Goal: Information Seeking & Learning: Learn about a topic

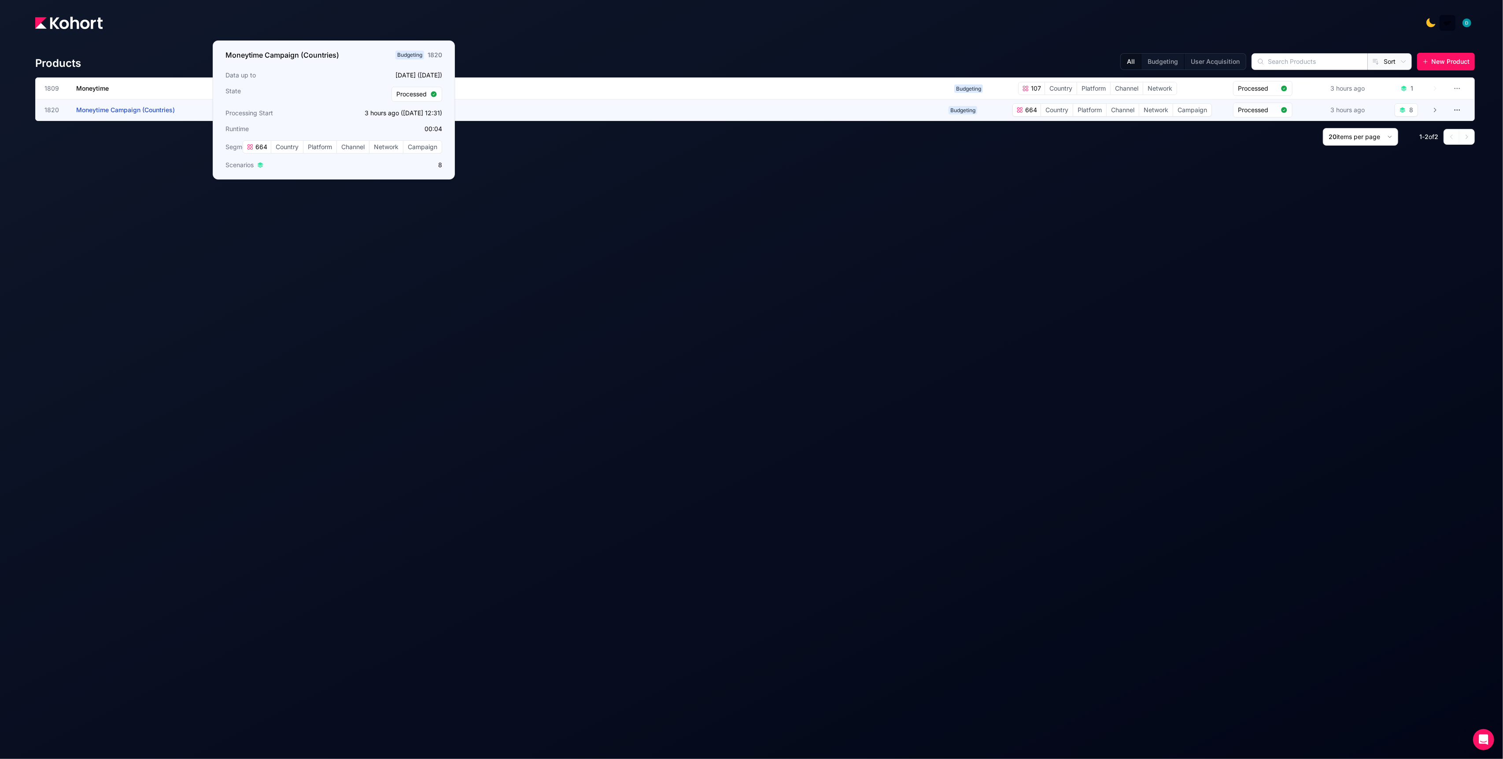
click at [131, 106] on span "Moneytime Campaign (Countries)" at bounding box center [125, 109] width 99 height 7
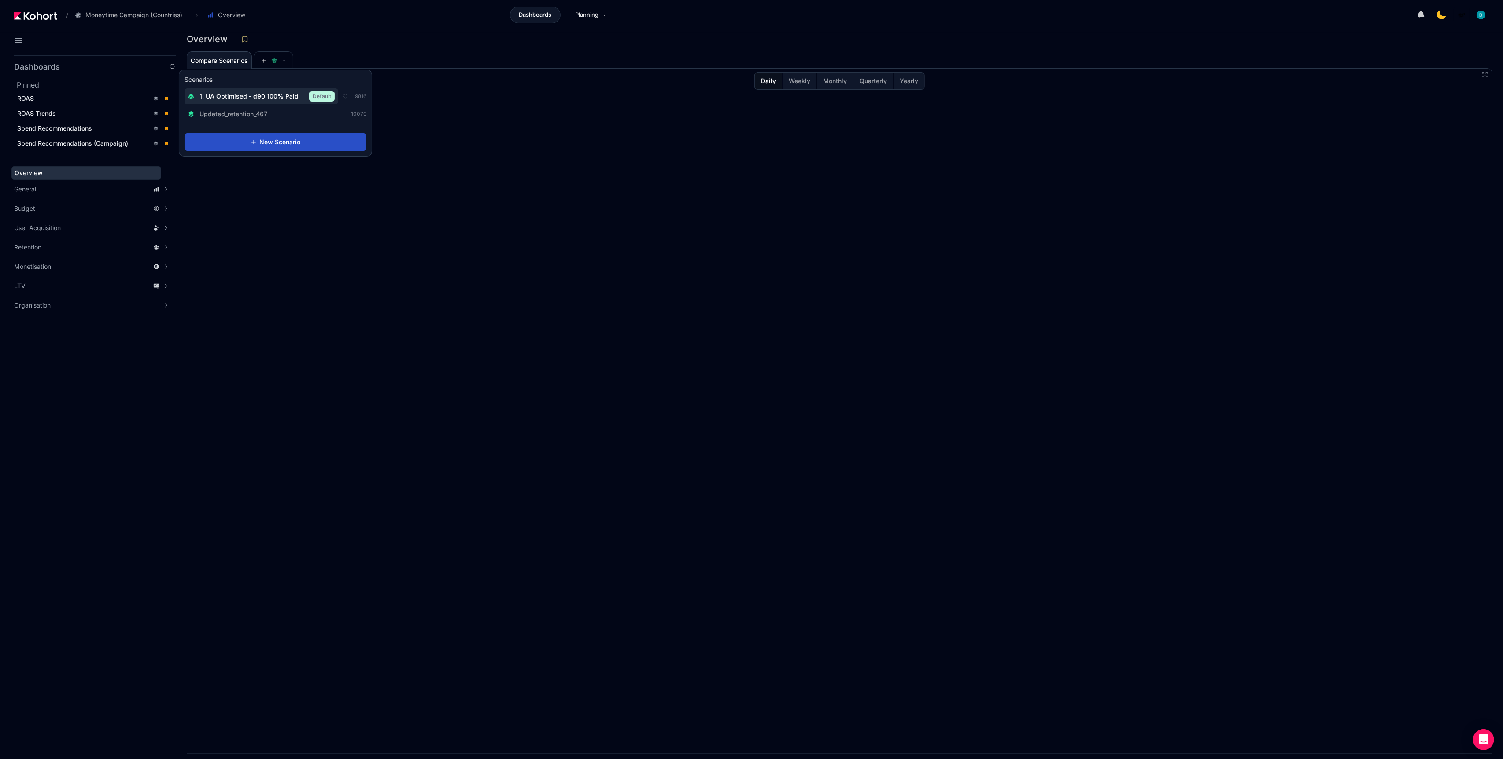
click at [251, 99] on span "1. UA Optimised - d90 100% Paid" at bounding box center [248, 96] width 99 height 9
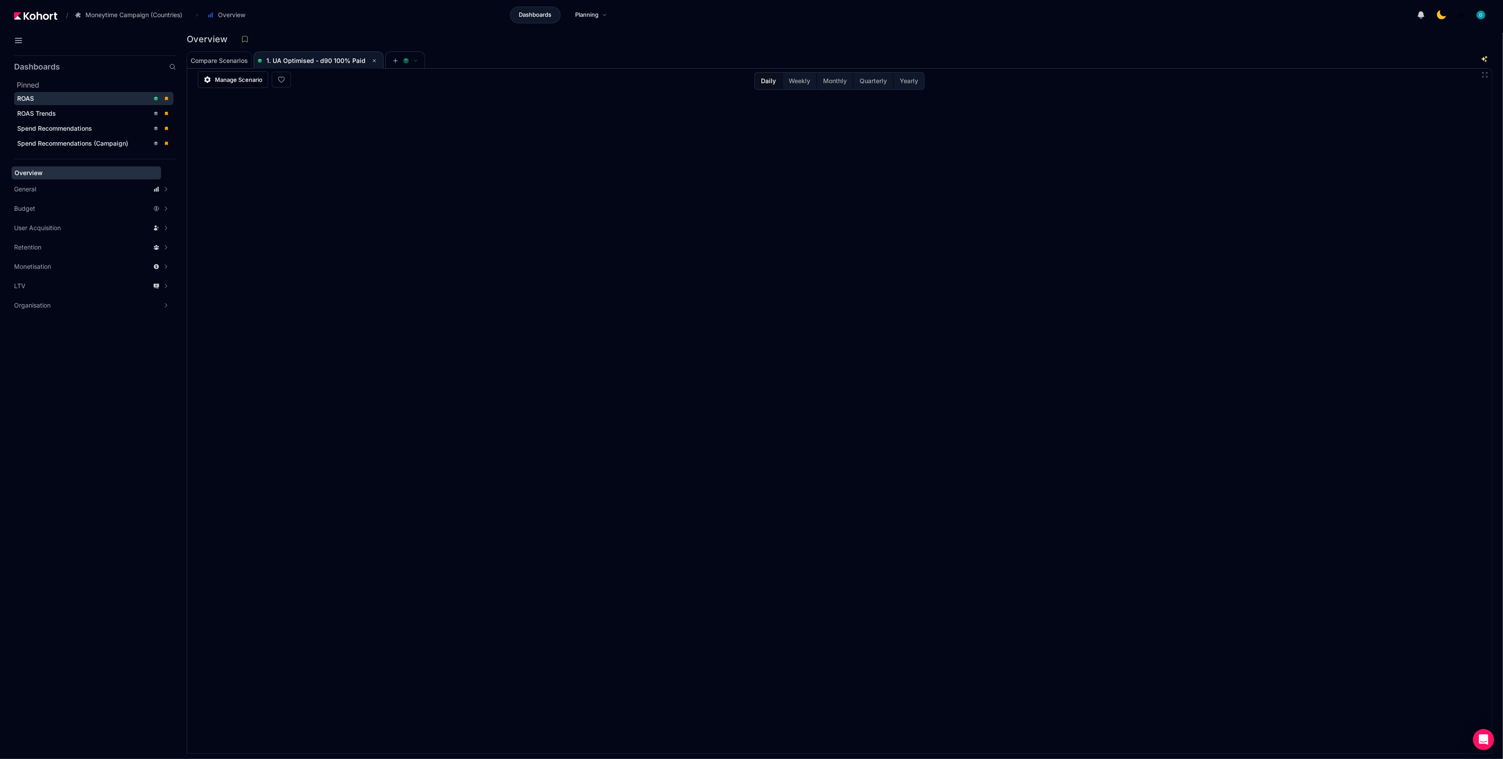
click at [52, 95] on div "ROAS" at bounding box center [83, 98] width 132 height 9
